Goal: Navigation & Orientation: Find specific page/section

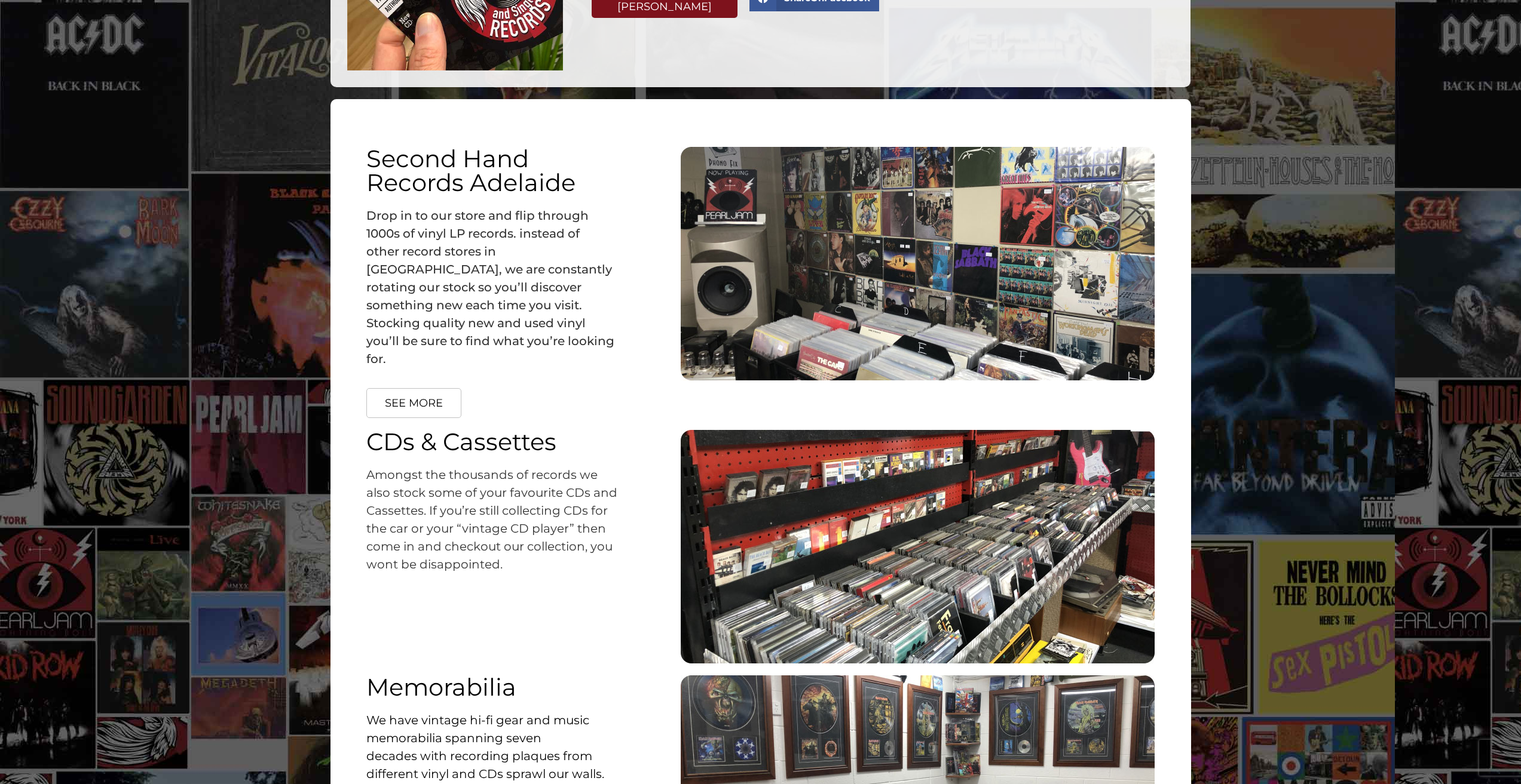
scroll to position [1593, 0]
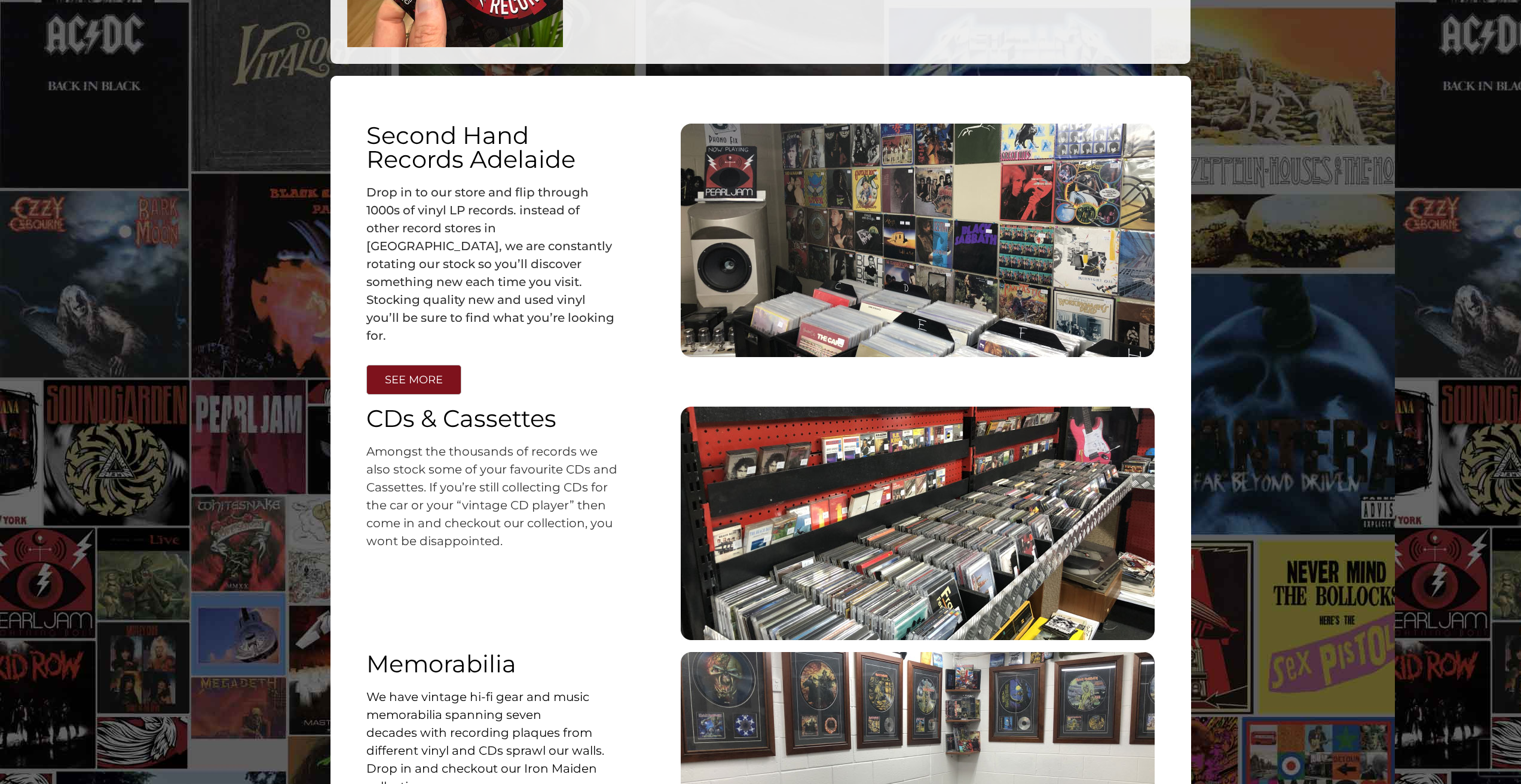
click at [407, 374] on span "SEE MORE" at bounding box center [413, 380] width 58 height 11
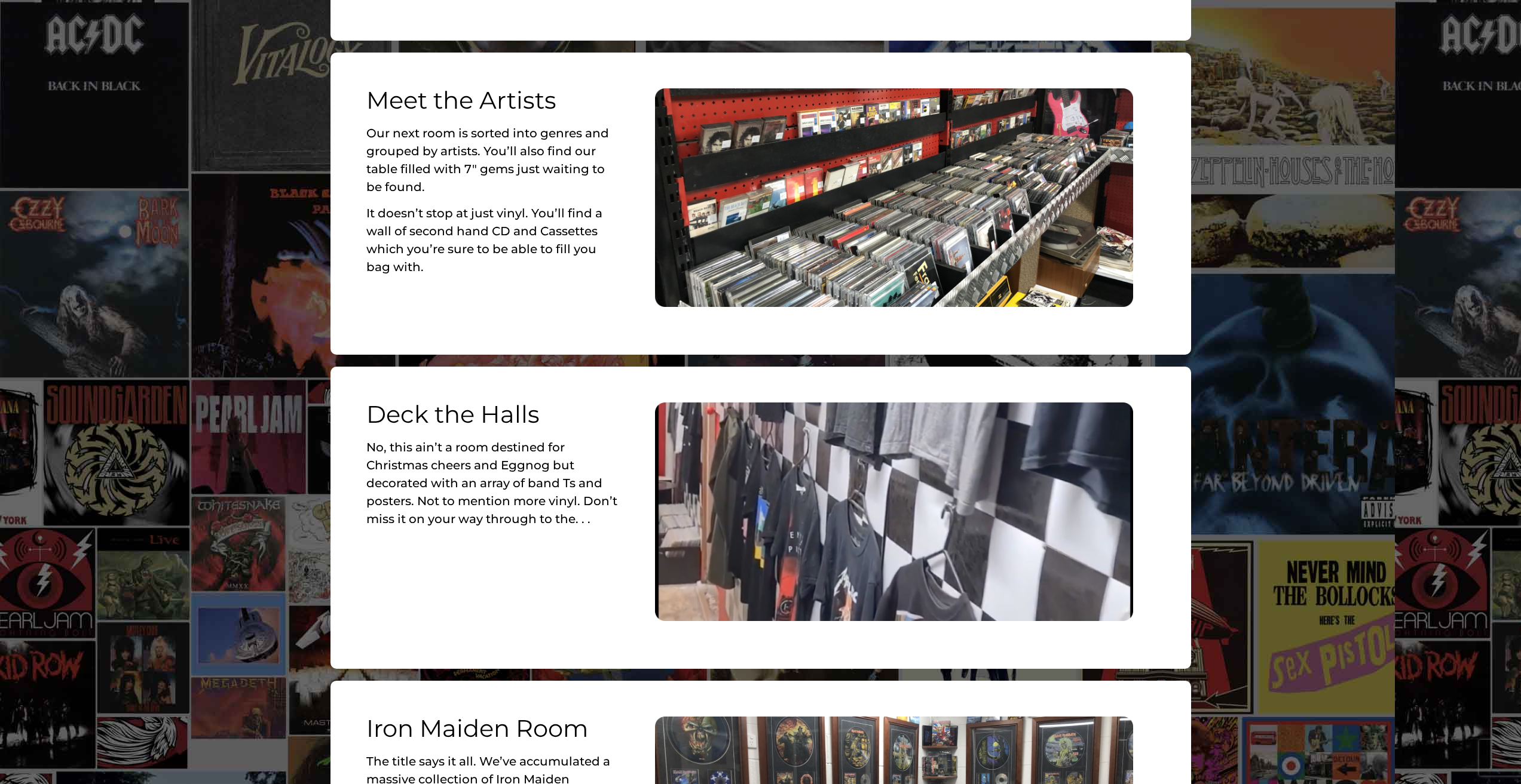
scroll to position [199, 0]
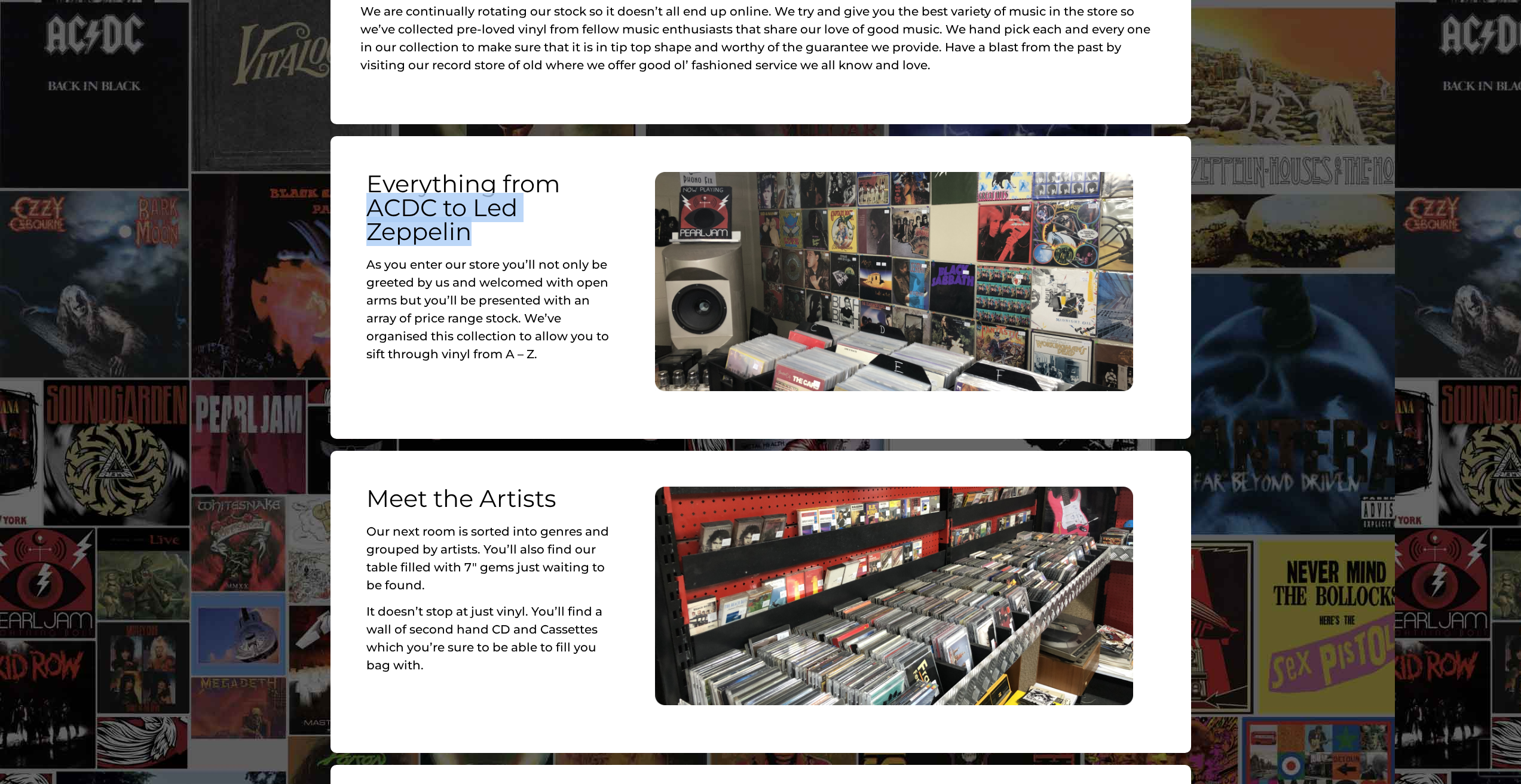
drag, startPoint x: 364, startPoint y: 202, endPoint x: 551, endPoint y: 230, distance: 189.1
click at [553, 227] on div "Everything from ACDC to Led Zeppelin As you enter our store you’ll not only be …" at bounding box center [494, 281] width 267 height 230
click at [534, 274] on p "As you enter our store you’ll not only be greeted by us and welcomed with open …" at bounding box center [494, 309] width 255 height 108
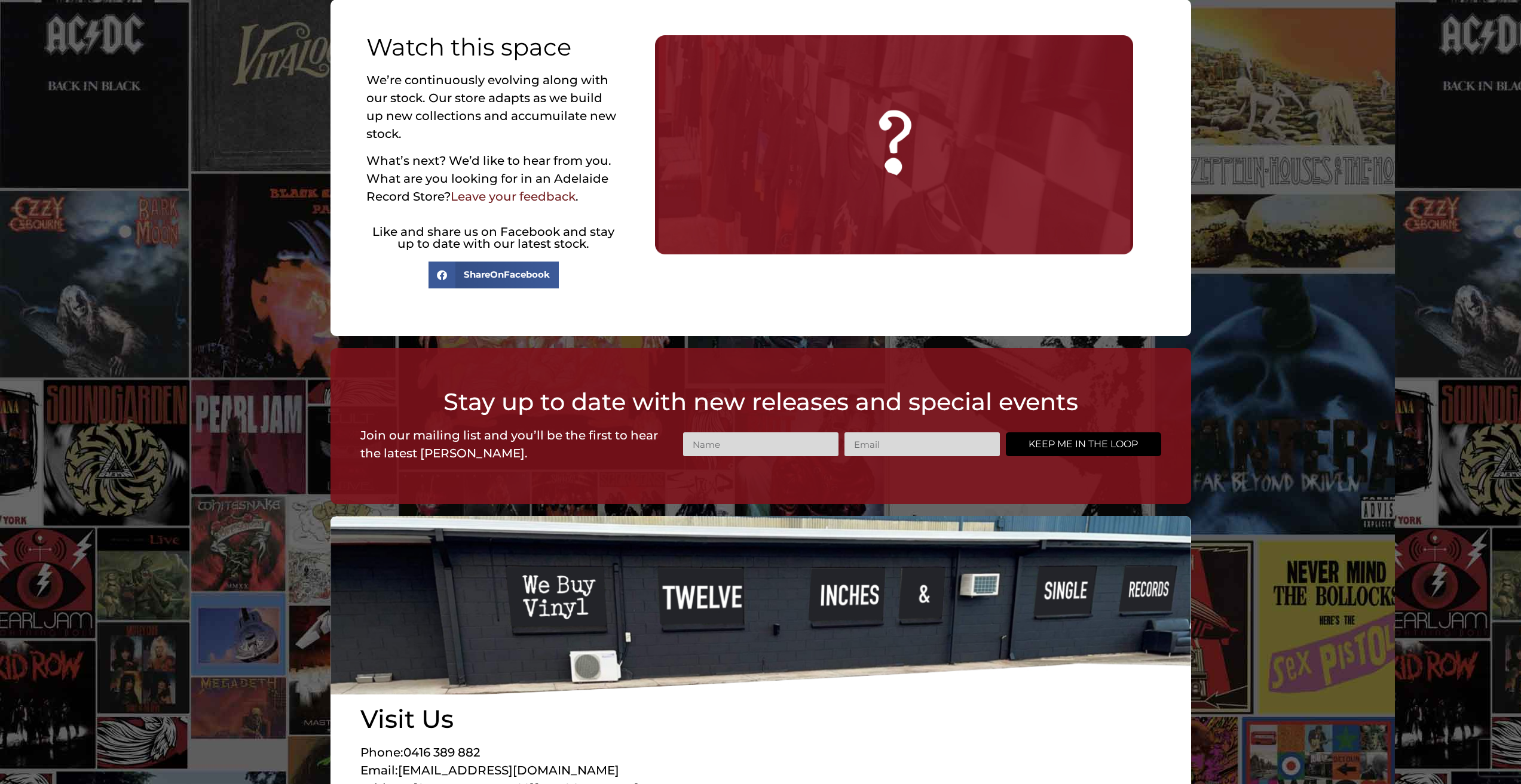
scroll to position [1741, 0]
